Goal: Navigation & Orientation: Find specific page/section

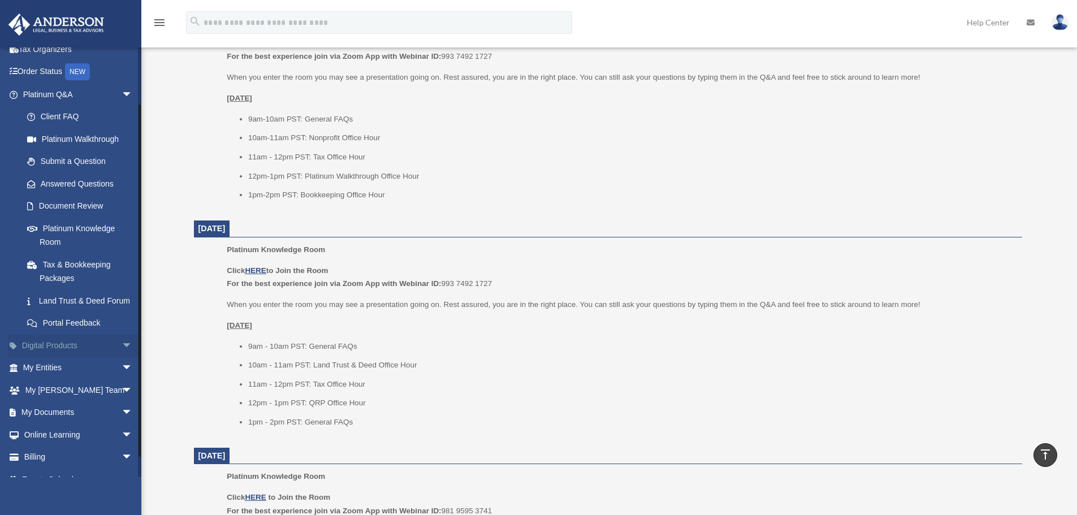
scroll to position [86, 0]
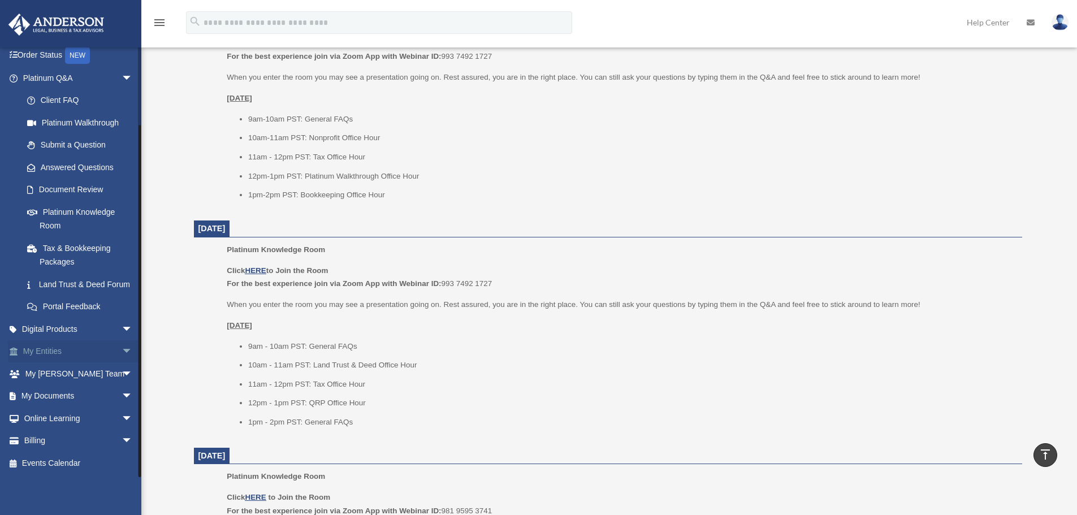
click at [62, 348] on link "My Entities arrow_drop_down" at bounding box center [79, 351] width 142 height 23
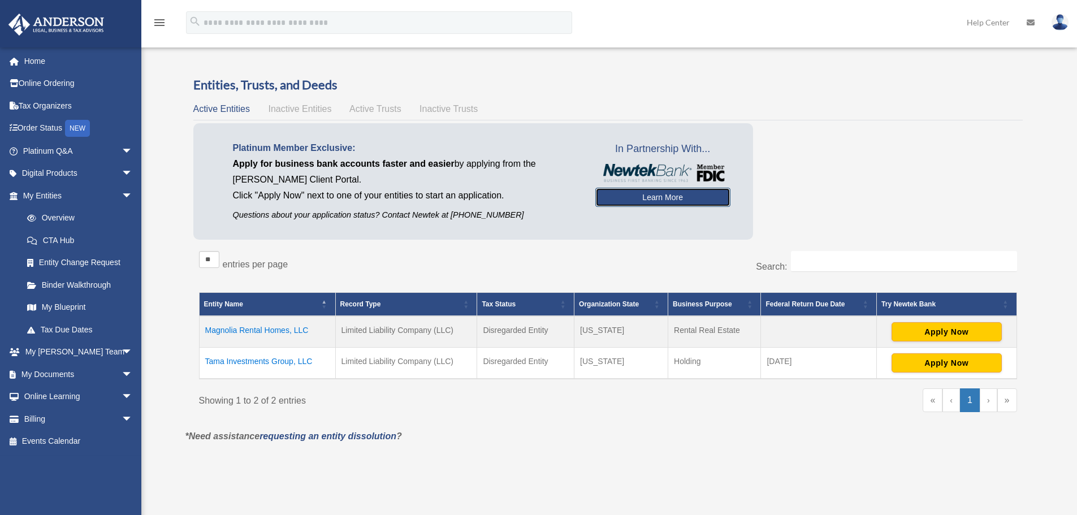
click at [660, 195] on link "Learn More" at bounding box center [662, 197] width 135 height 19
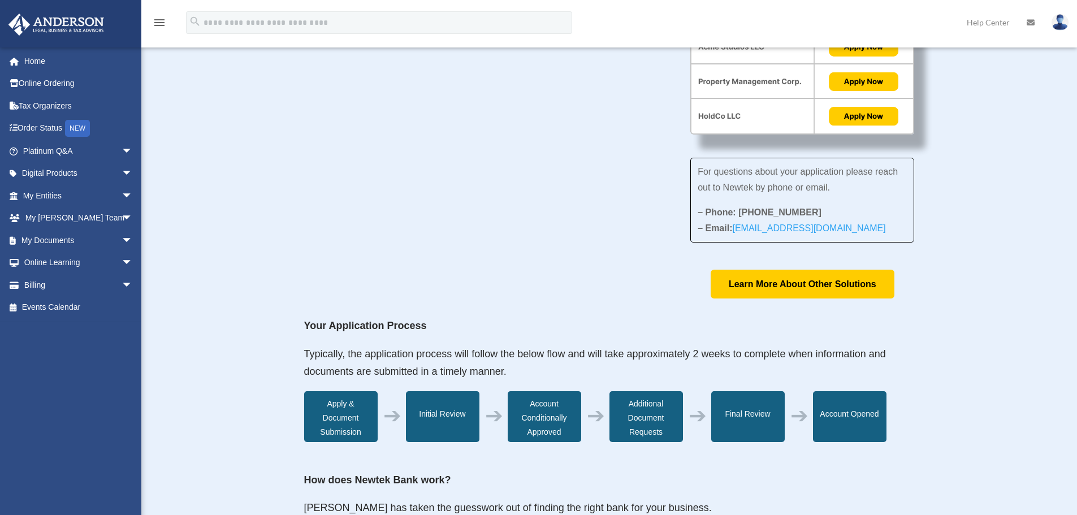
scroll to position [113, 0]
